Goal: Browse casually: Explore the website without a specific task or goal

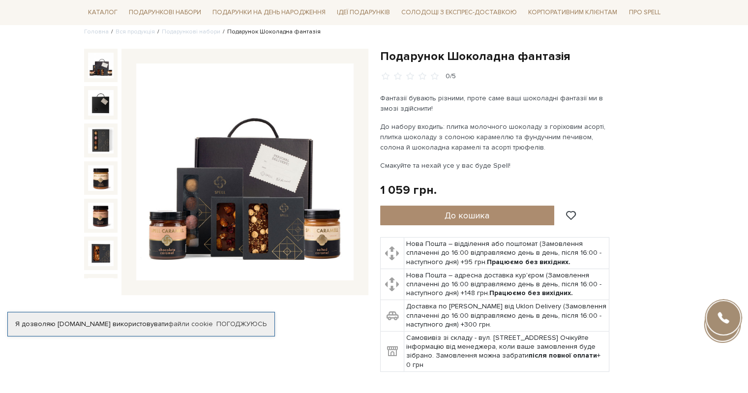
scroll to position [98, 0]
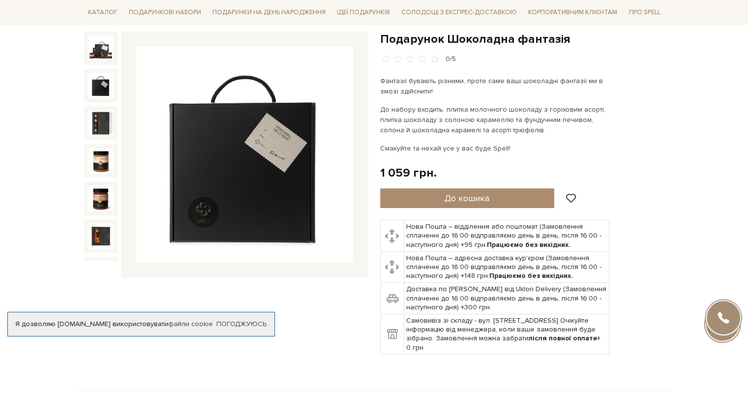
click at [98, 83] on img at bounding box center [101, 86] width 26 height 26
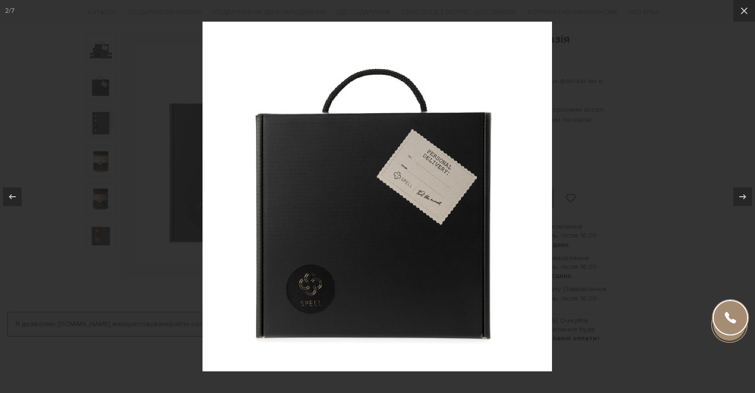
click at [93, 115] on div at bounding box center [377, 196] width 755 height 393
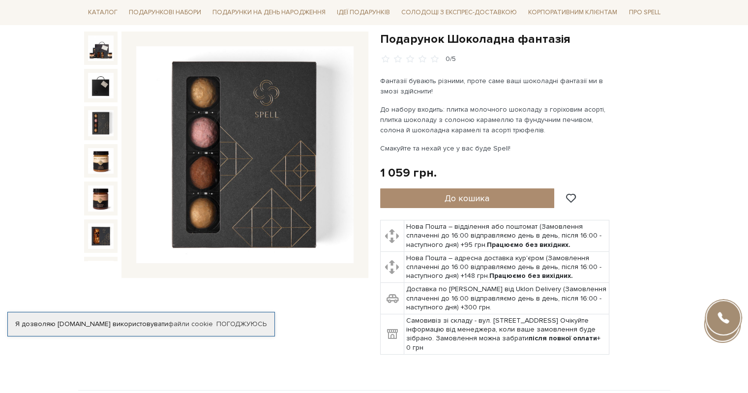
click at [95, 120] on img at bounding box center [101, 123] width 26 height 26
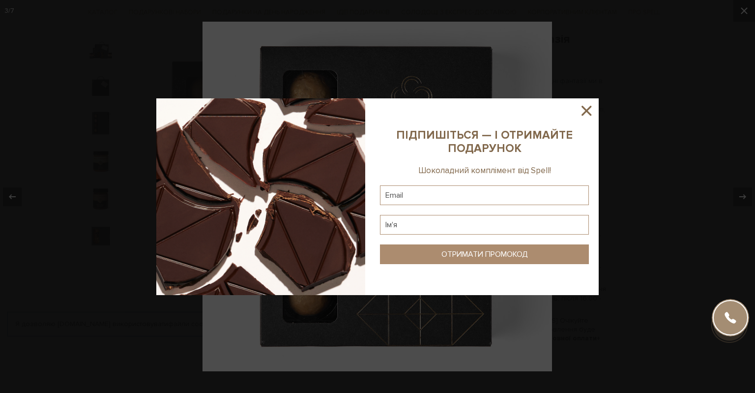
click at [96, 119] on div at bounding box center [377, 196] width 755 height 393
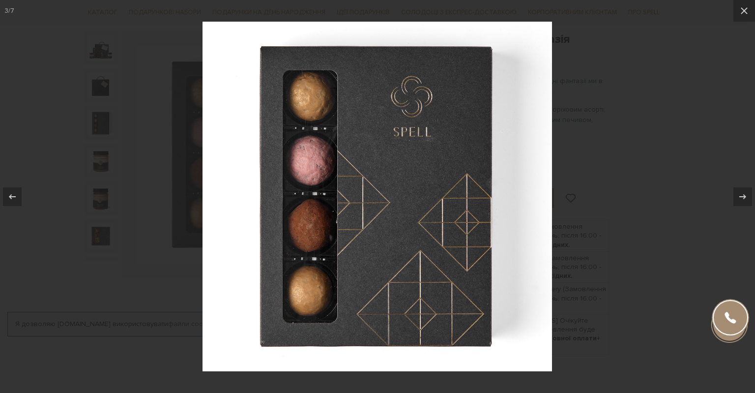
click at [101, 161] on div at bounding box center [377, 196] width 755 height 393
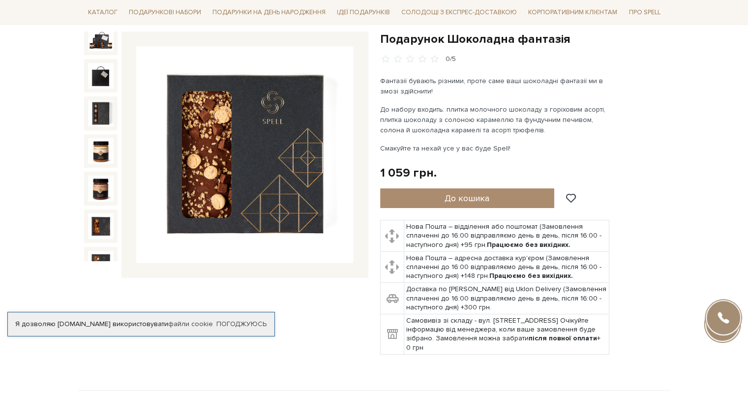
scroll to position [15, 0]
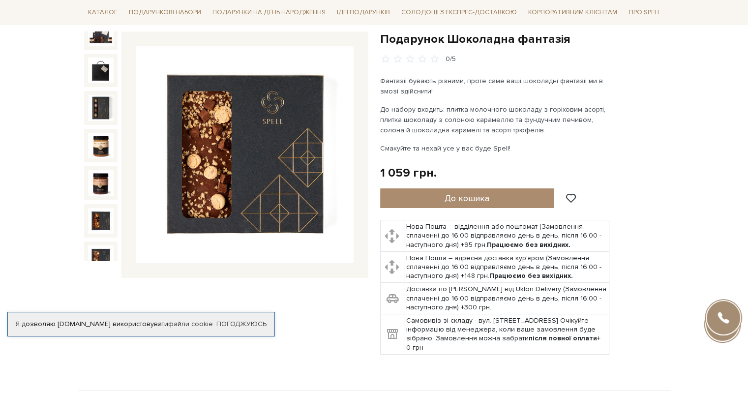
click at [102, 245] on img at bounding box center [101, 258] width 26 height 26
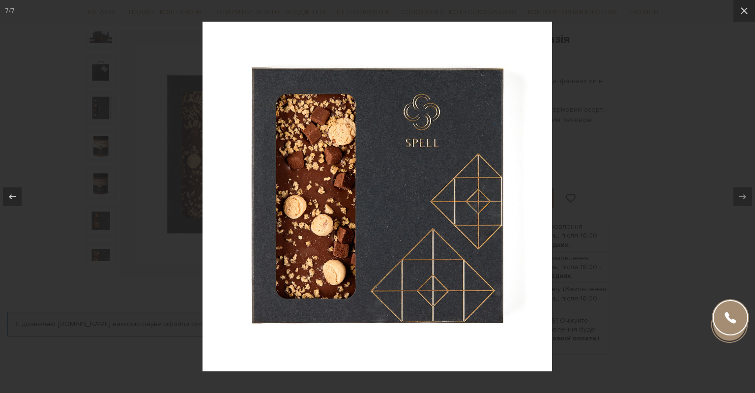
click at [197, 182] on div at bounding box center [377, 196] width 755 height 393
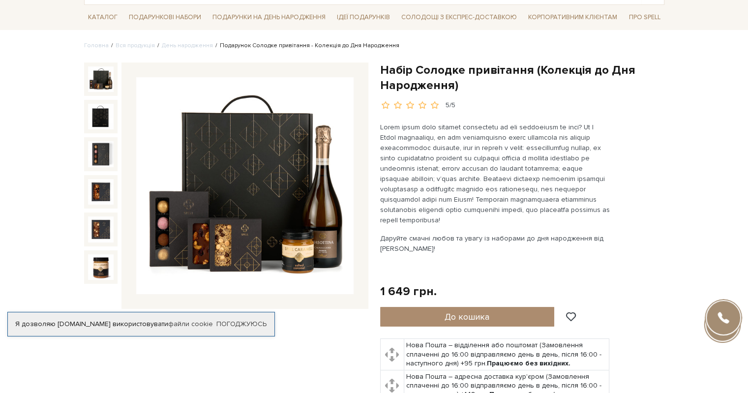
scroll to position [49, 0]
